Goal: Task Accomplishment & Management: Use online tool/utility

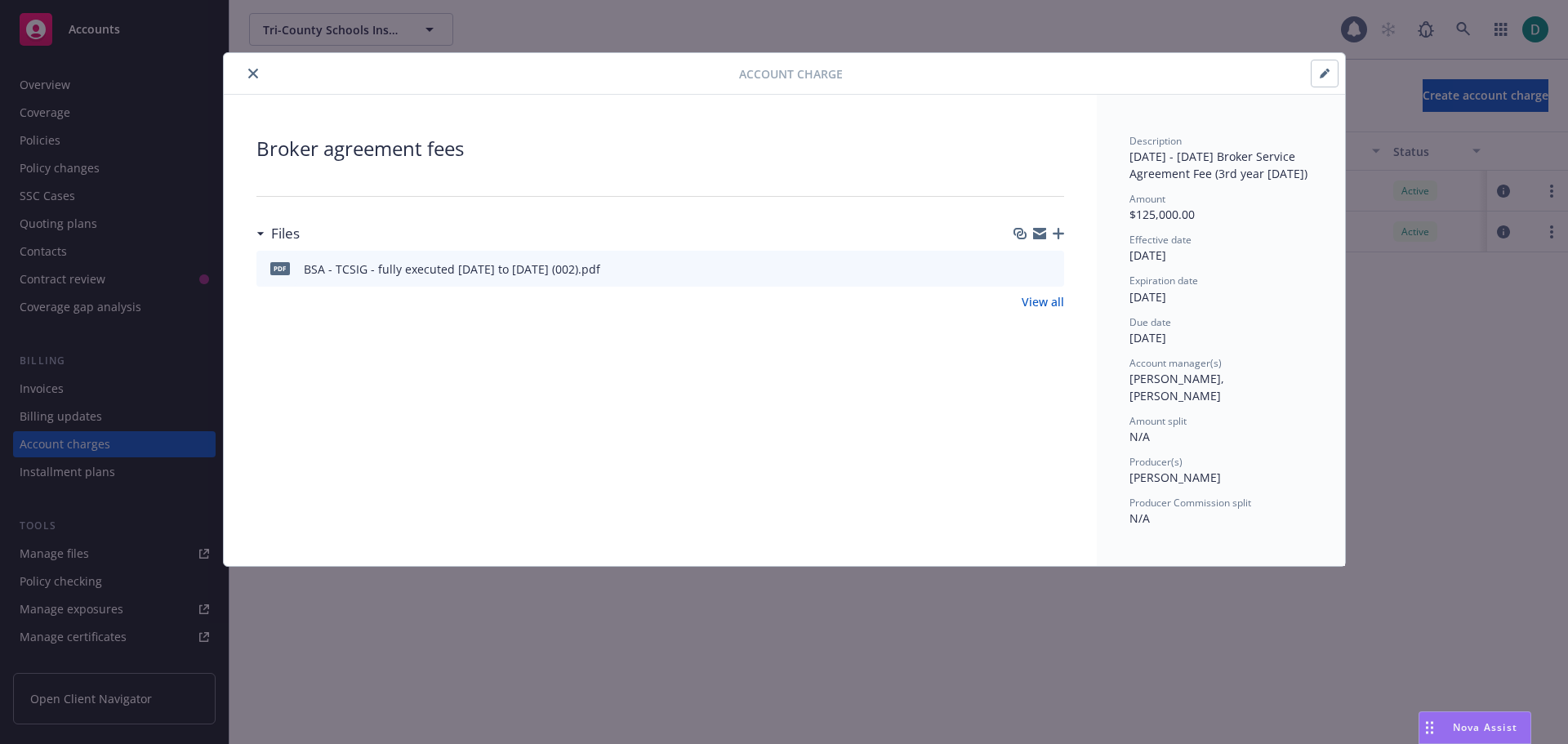
scroll to position [47, 0]
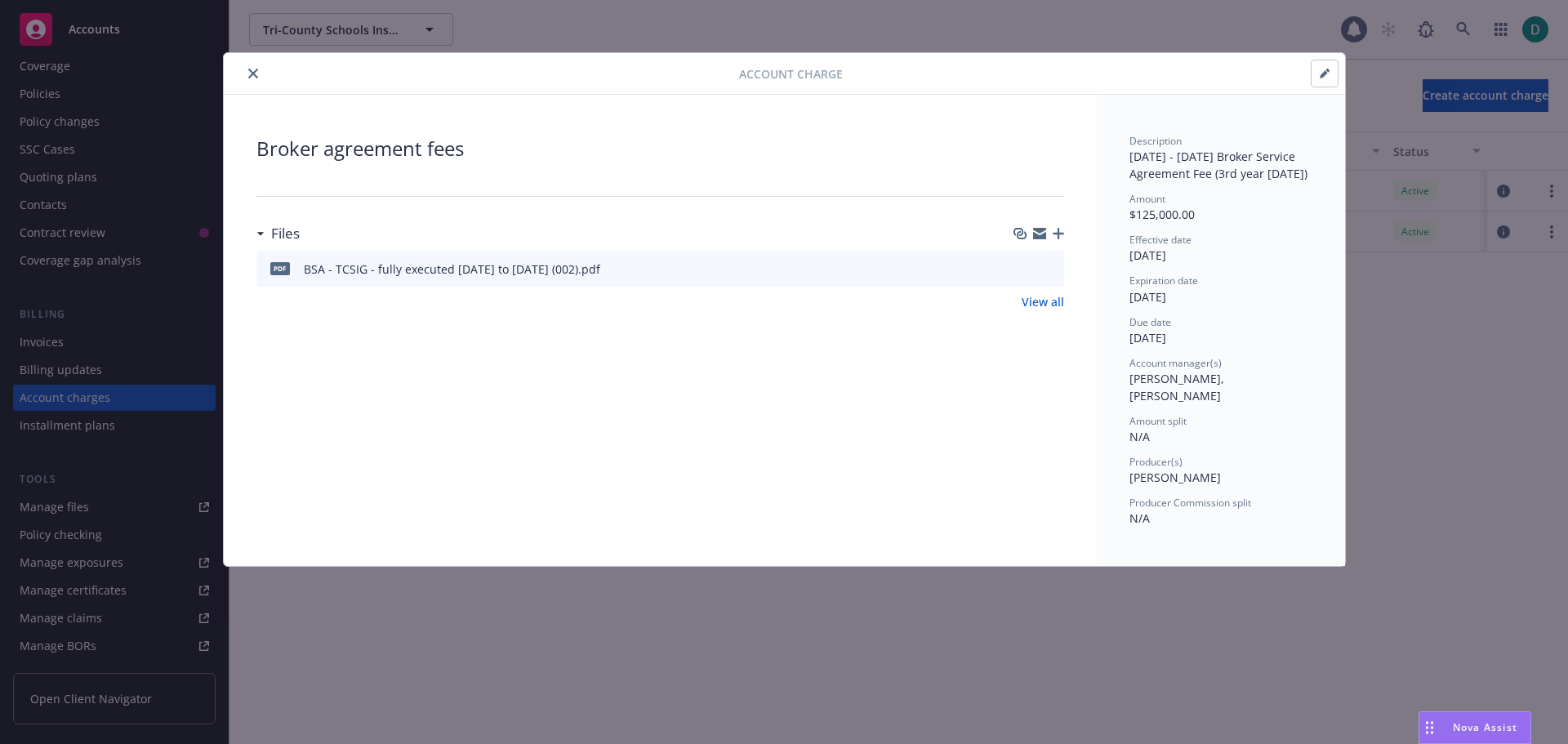
click at [251, 77] on div at bounding box center [485, 74] width 509 height 19
click at [251, 77] on icon "close" at bounding box center [253, 74] width 10 height 10
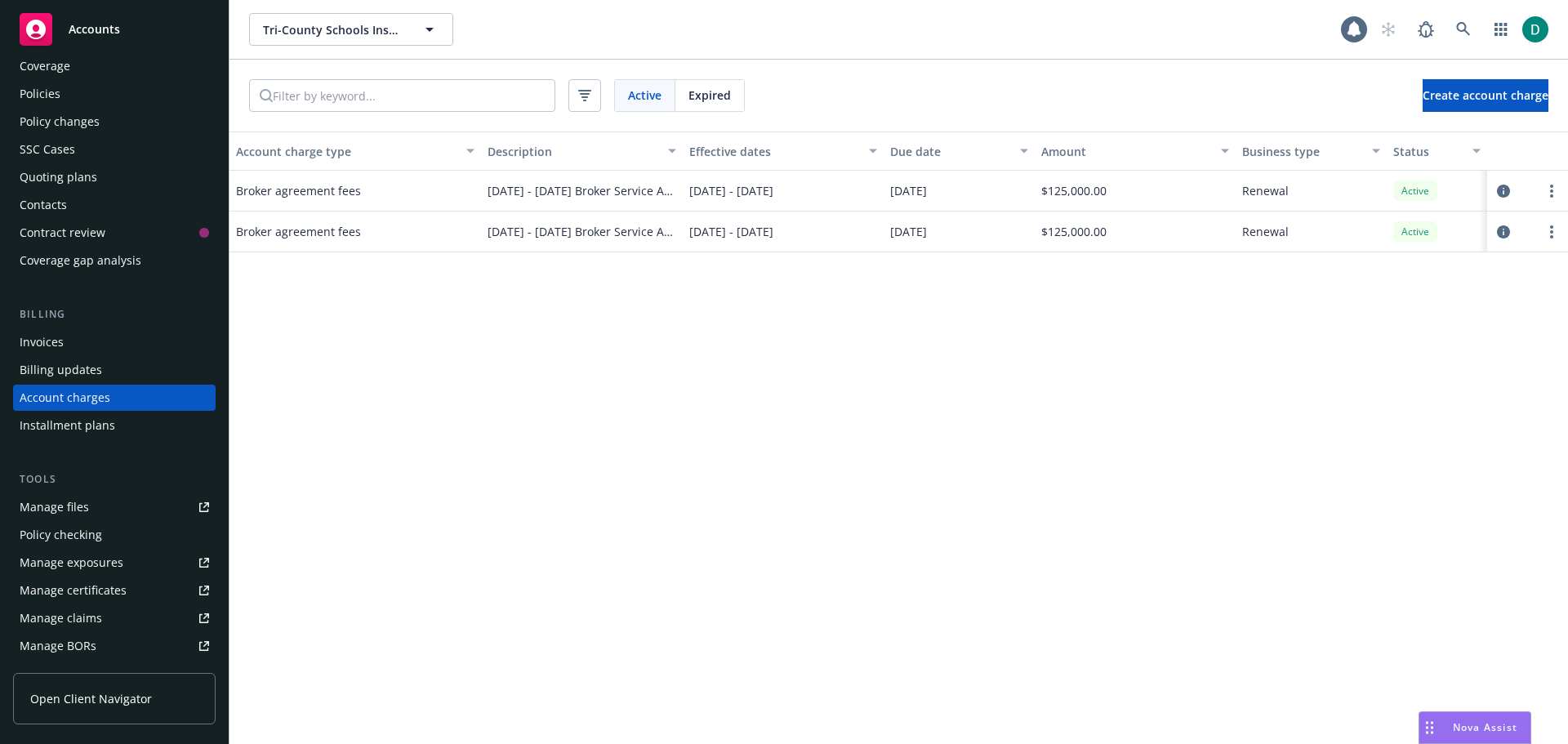
click at [85, 42] on div "Accounts" at bounding box center [113, 29] width 189 height 33
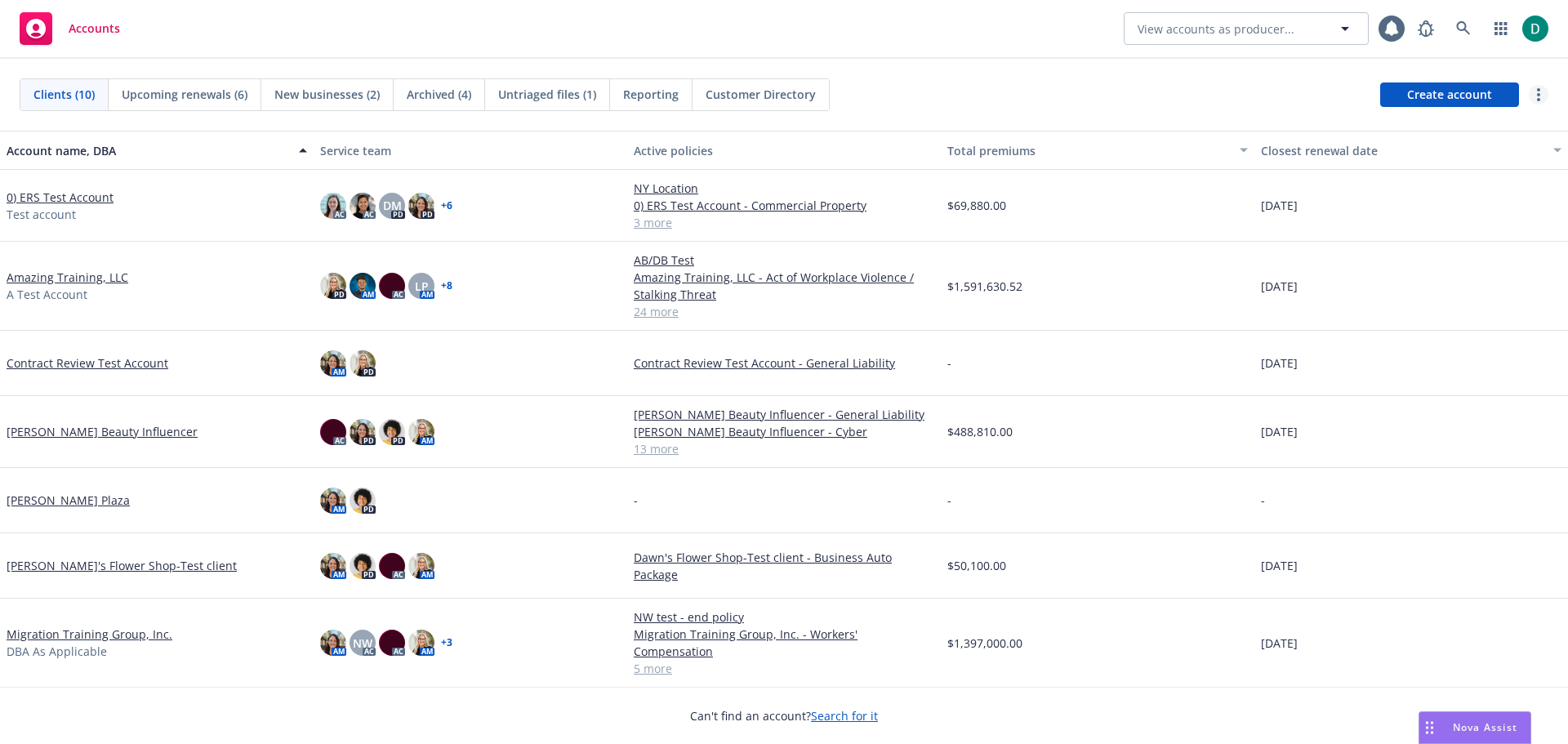
click at [1539, 90] on circle "more" at bounding box center [1538, 89] width 3 height 3
click at [1438, 127] on link "Bulk update account servicing teams" at bounding box center [1412, 128] width 271 height 33
click at [1534, 89] on link "more" at bounding box center [1539, 95] width 19 height 19
click at [1417, 162] on link "Bulk update policy servicing teams" at bounding box center [1412, 161] width 271 height 33
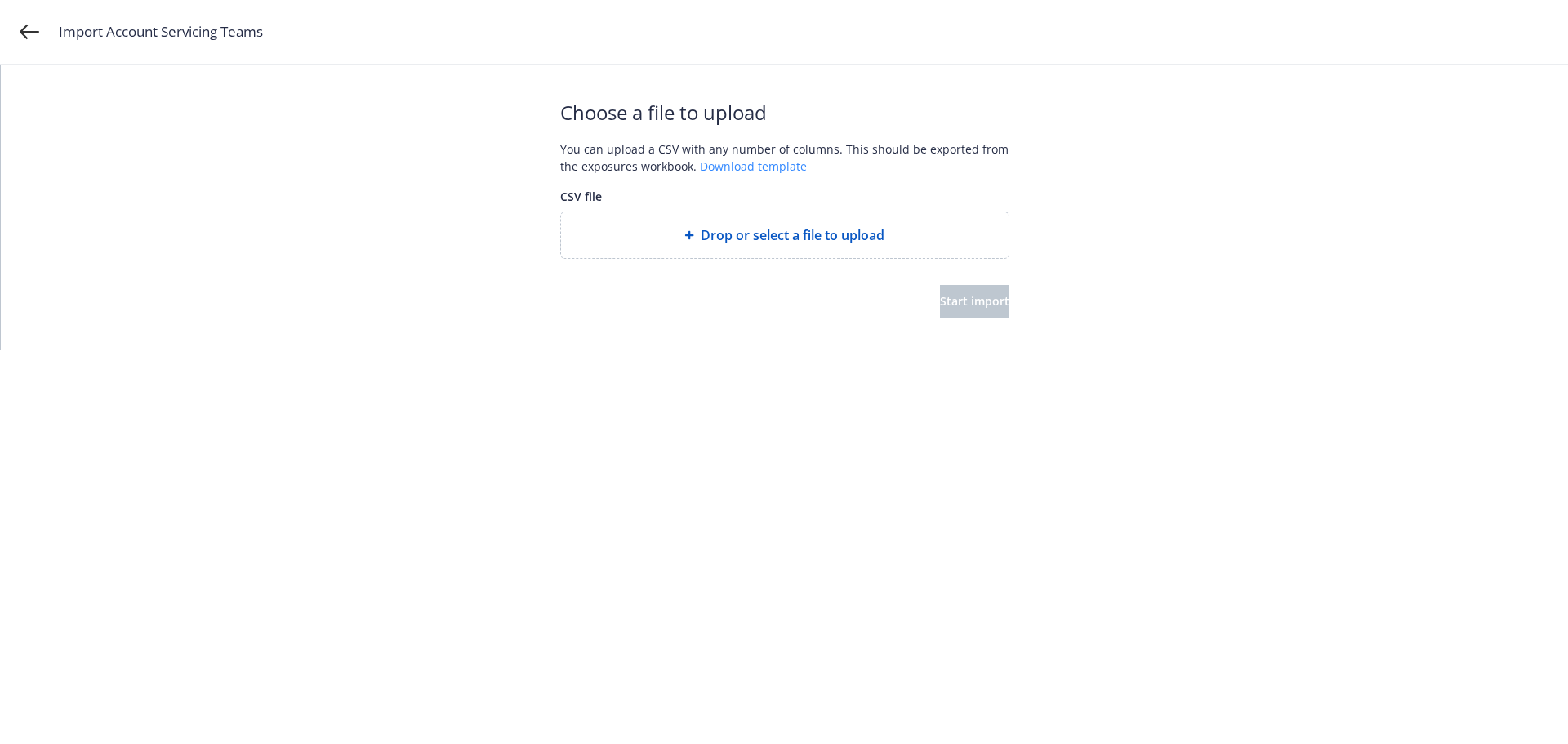
click at [749, 166] on link "Download template" at bounding box center [753, 166] width 107 height 16
click at [773, 169] on link "Download template" at bounding box center [753, 166] width 107 height 16
